Goal: Task Accomplishment & Management: Use online tool/utility

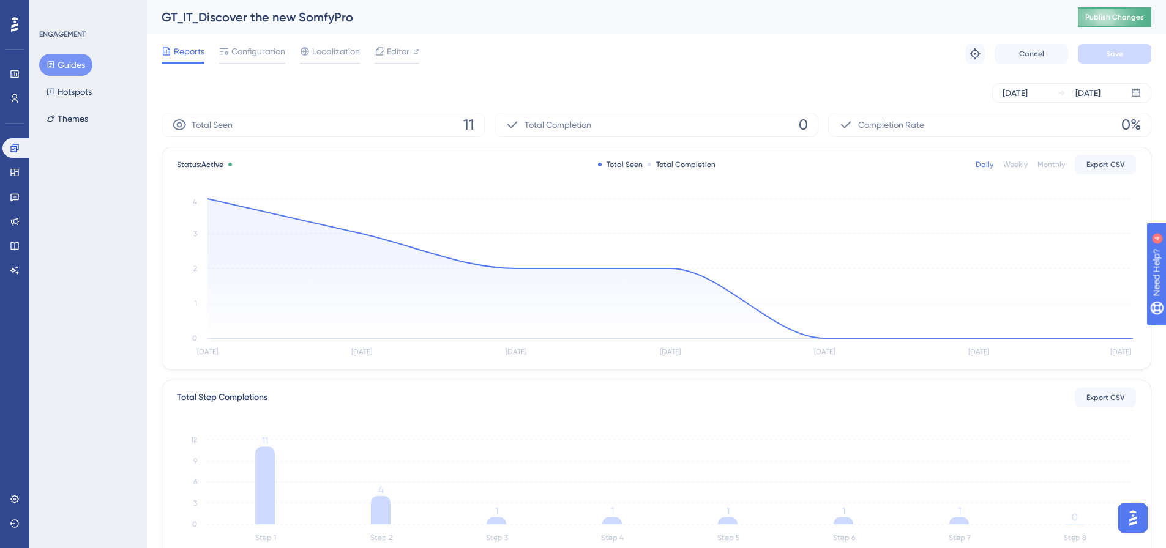
click at [1109, 23] on button "Publish Changes" at bounding box center [1114, 17] width 73 height 20
click at [65, 61] on button "Guides" at bounding box center [65, 65] width 53 height 22
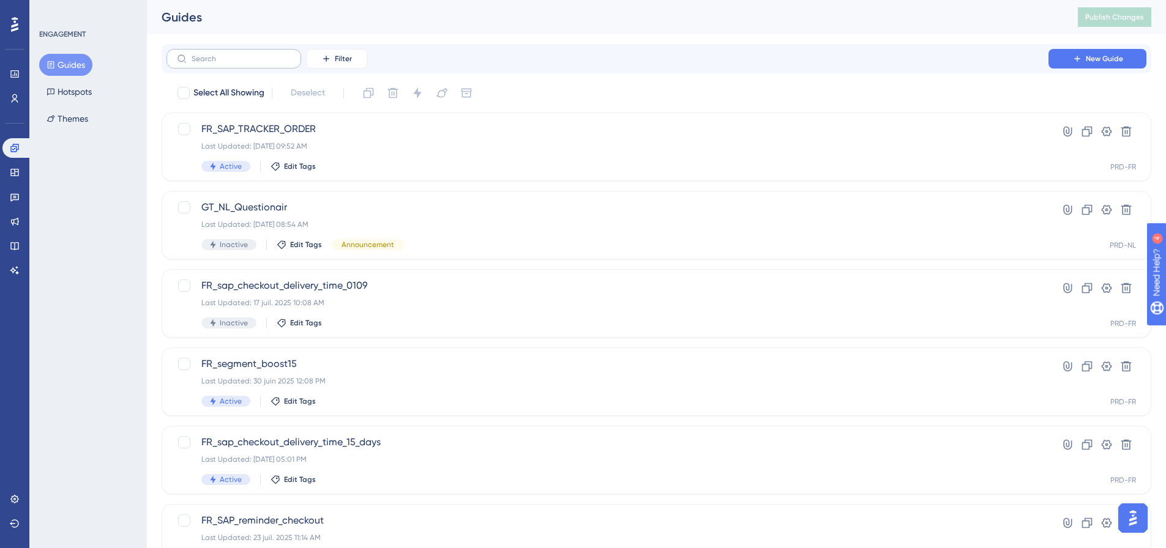
click at [242, 53] on label at bounding box center [233, 59] width 135 height 20
click at [242, 54] on input "text" at bounding box center [241, 58] width 99 height 9
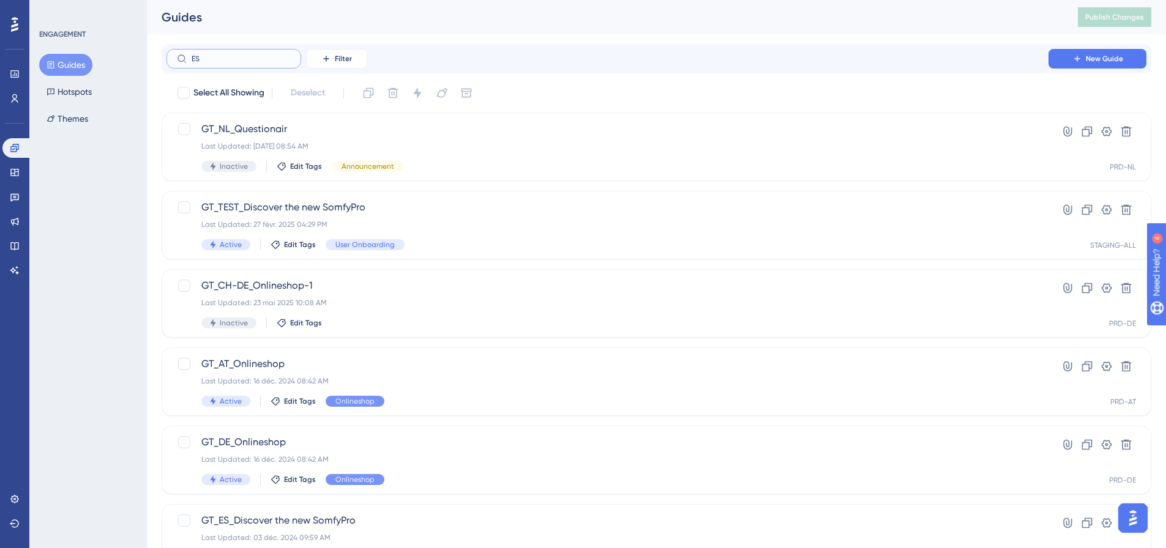
type input "ES"
click at [260, 59] on input "ES" at bounding box center [241, 58] width 99 height 9
click at [337, 58] on span "Filter" at bounding box center [343, 59] width 17 height 10
click at [242, 58] on input "ES" at bounding box center [241, 58] width 99 height 9
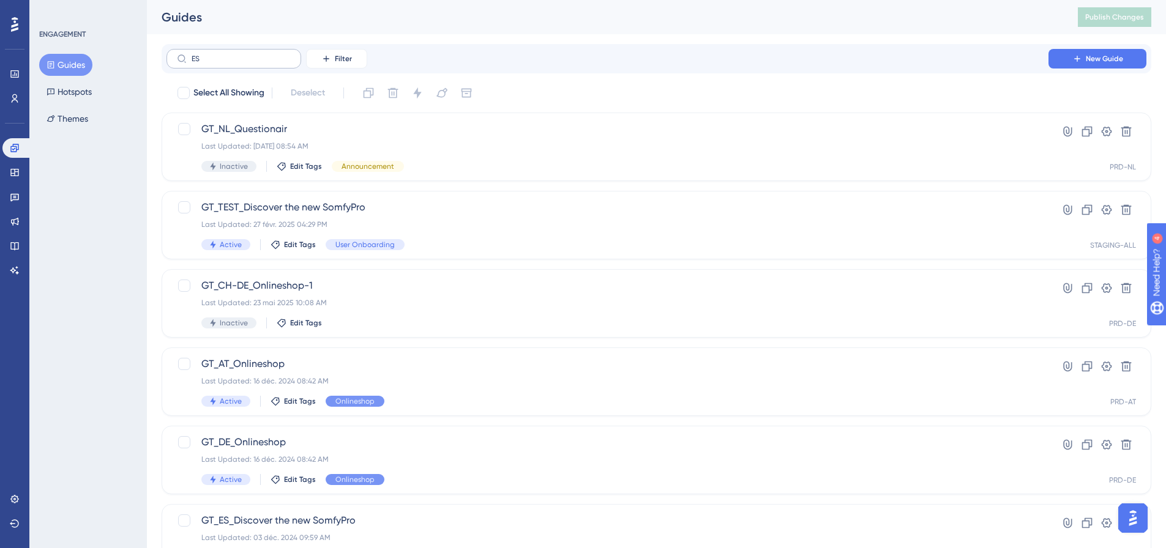
click at [180, 58] on icon at bounding box center [182, 59] width 10 height 10
click at [192, 58] on input "ES" at bounding box center [241, 58] width 99 height 9
click at [245, 50] on label "ES" at bounding box center [233, 59] width 135 height 20
click at [245, 54] on input "ES" at bounding box center [241, 58] width 99 height 9
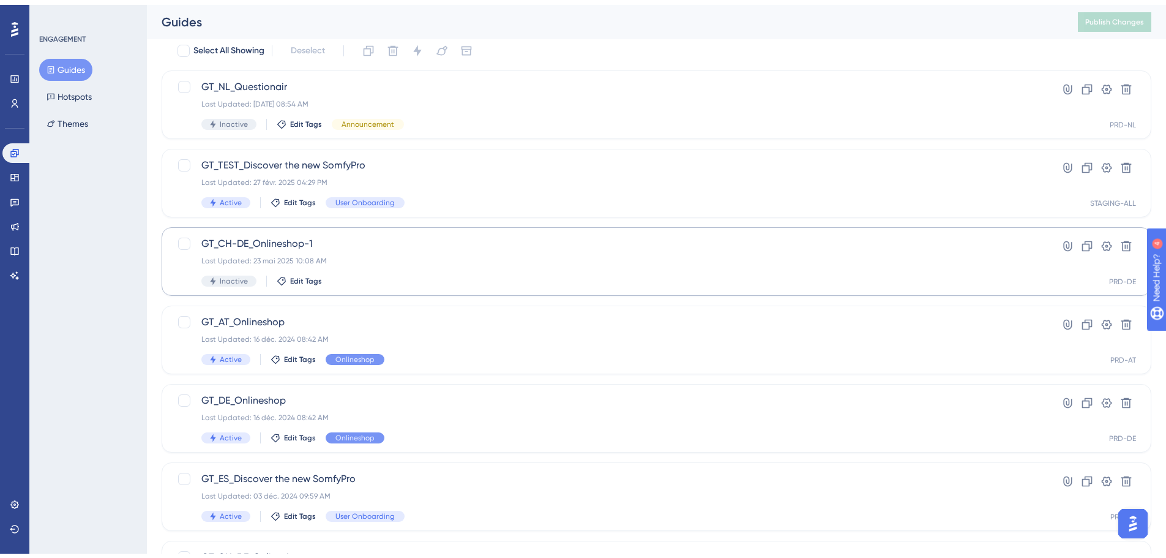
scroll to position [61, 0]
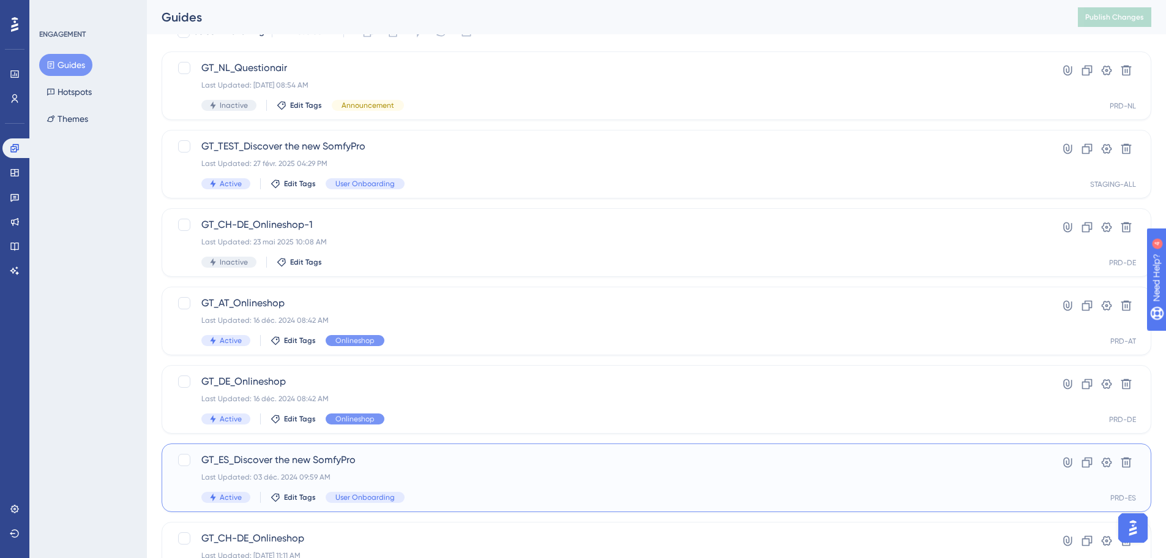
click at [278, 460] on span "GT_ES_Discover the new SomfyPro" at bounding box center [607, 459] width 812 height 15
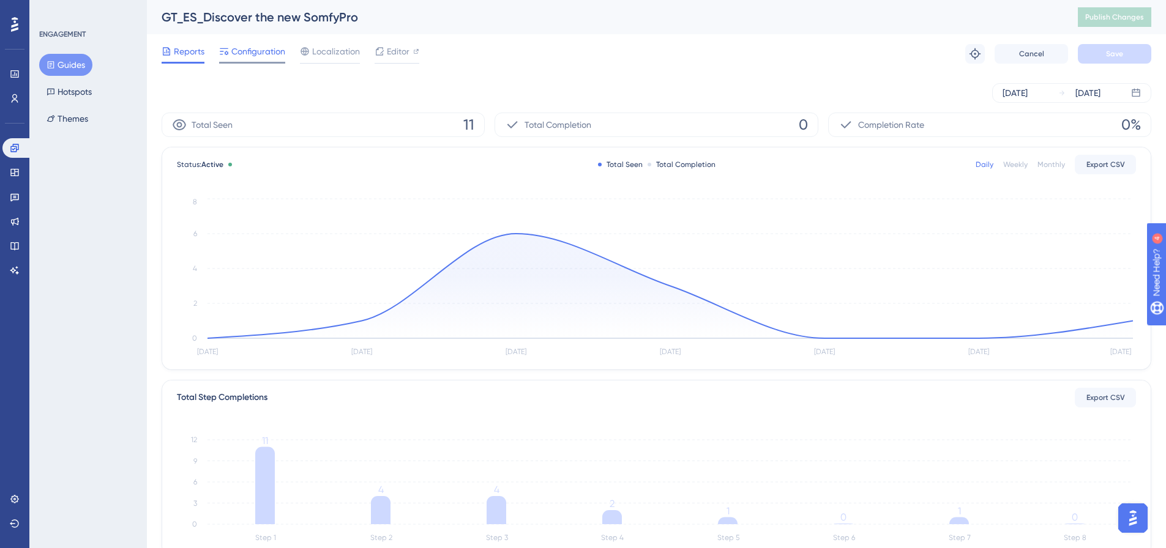
click at [259, 57] on span "Configuration" at bounding box center [258, 51] width 54 height 15
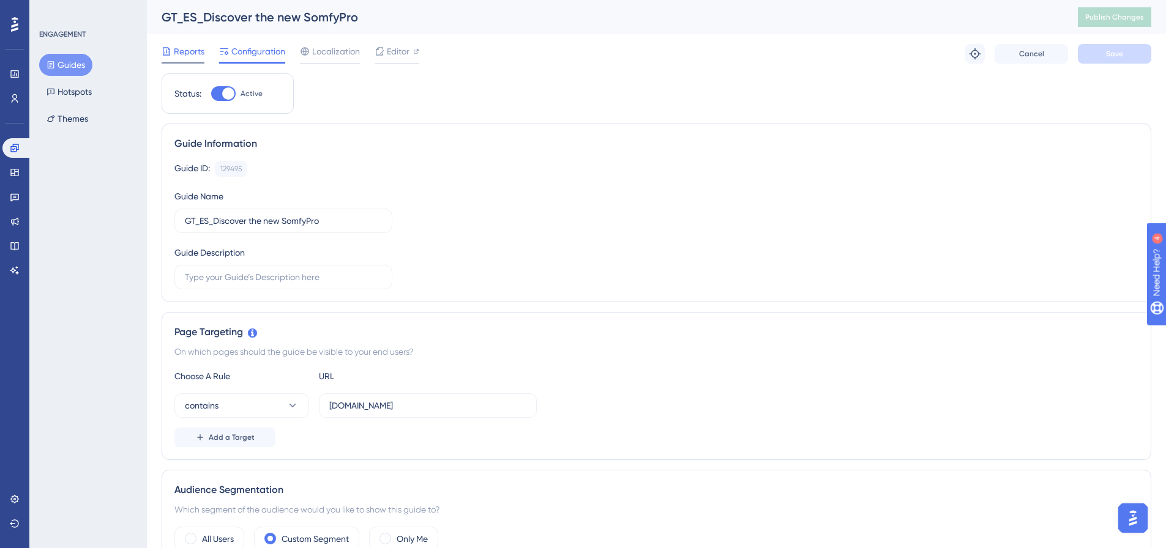
click at [185, 50] on span "Reports" at bounding box center [189, 51] width 31 height 15
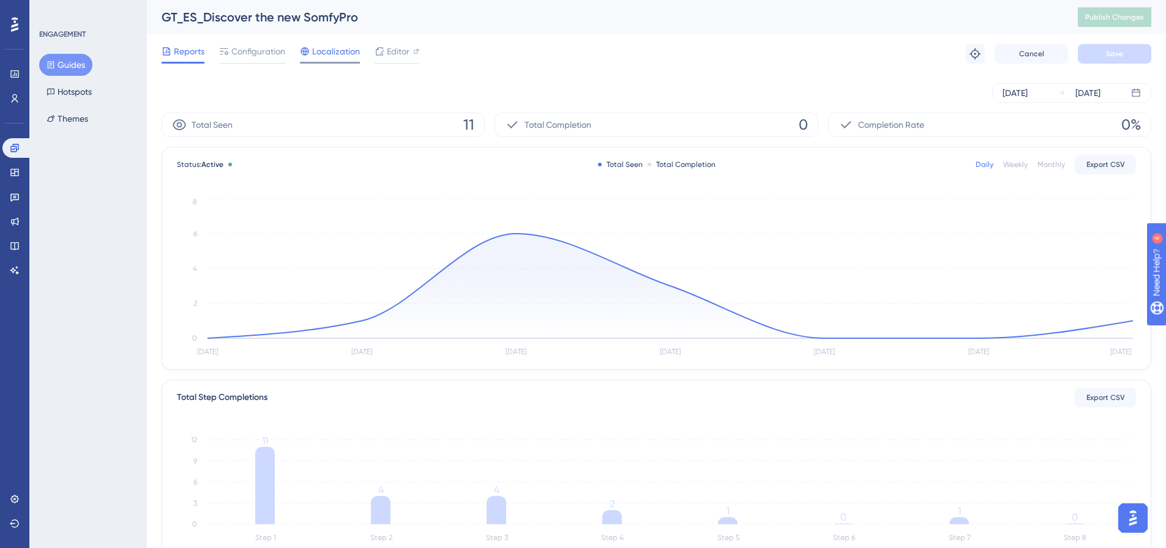
click at [315, 54] on span "Localization" at bounding box center [336, 51] width 48 height 15
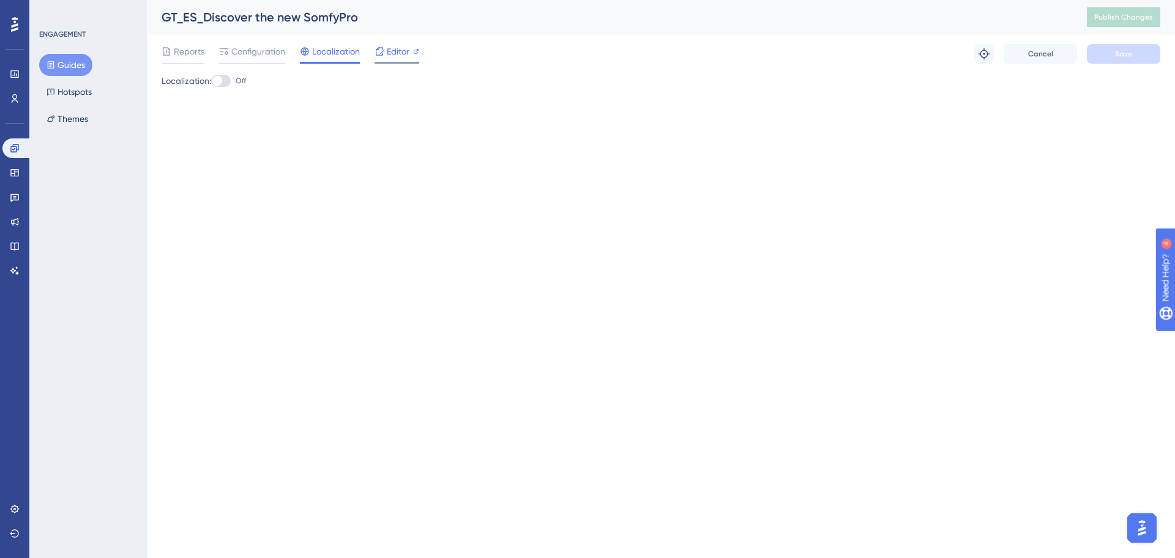
click at [387, 48] on span "Editor" at bounding box center [398, 51] width 23 height 15
